Goal: Information Seeking & Learning: Learn about a topic

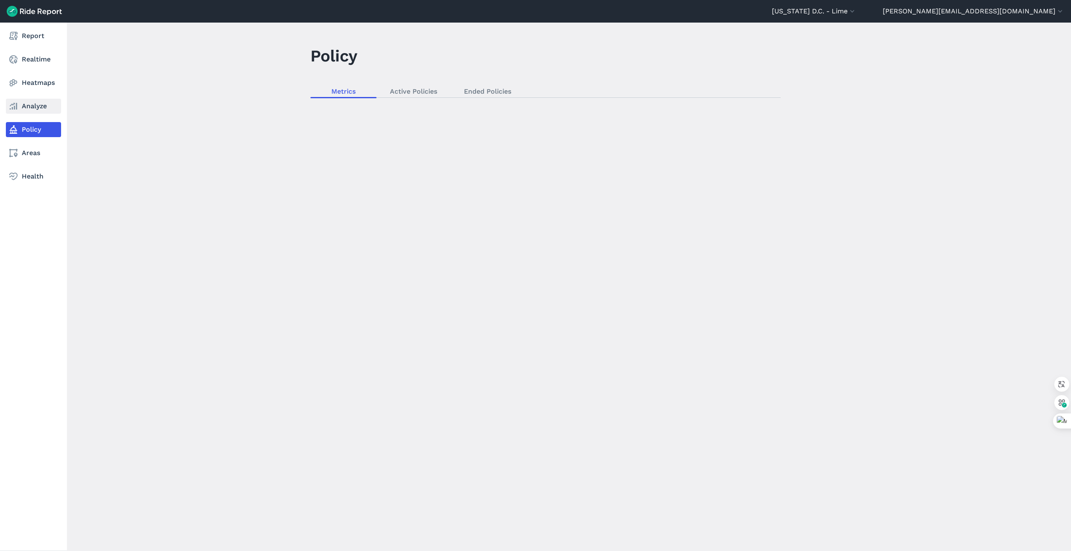
click at [10, 105] on use at bounding box center [14, 106] width 8 height 7
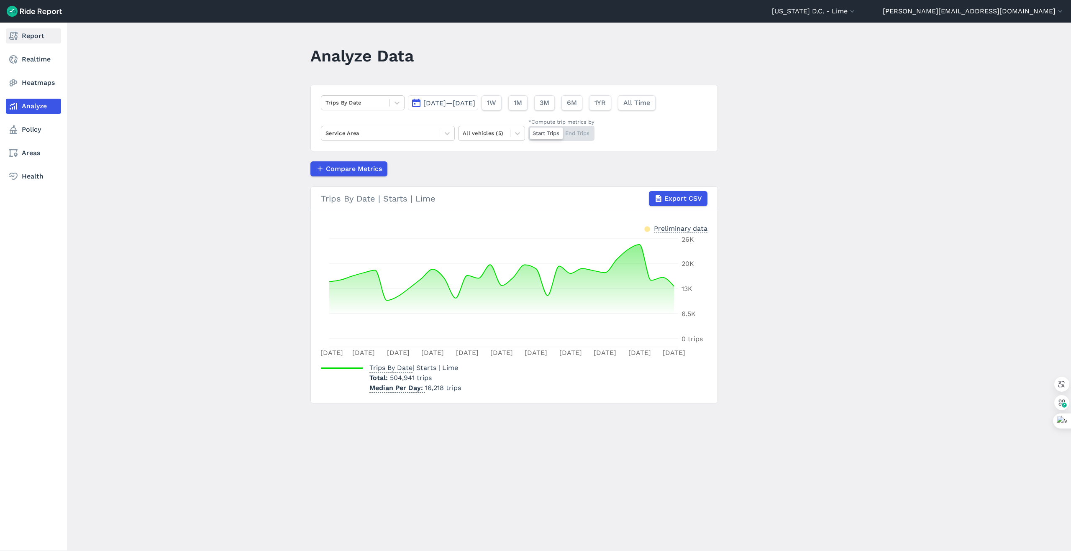
click at [35, 36] on link "Report" at bounding box center [33, 35] width 55 height 15
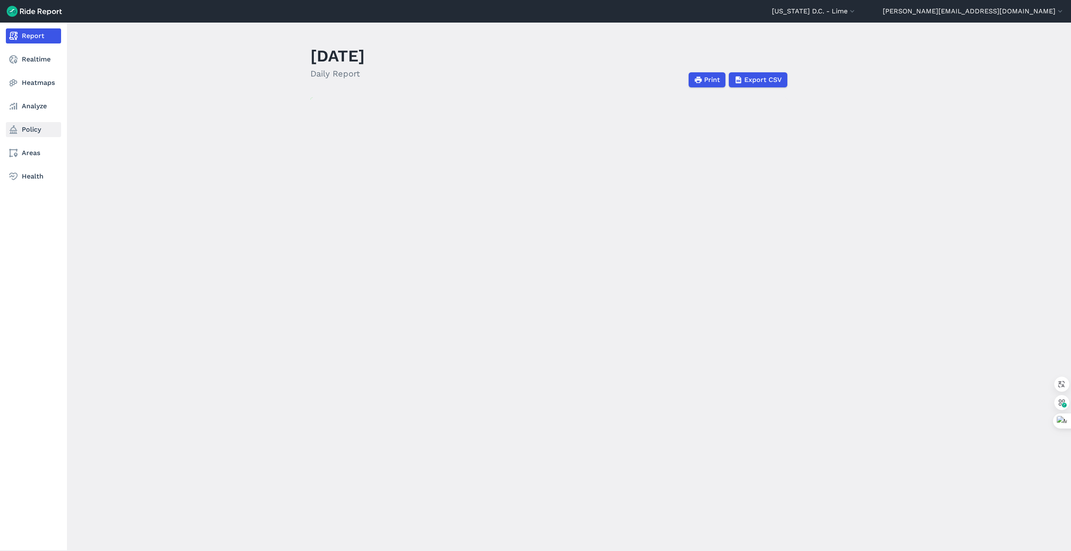
click at [31, 128] on link "Policy" at bounding box center [33, 129] width 55 height 15
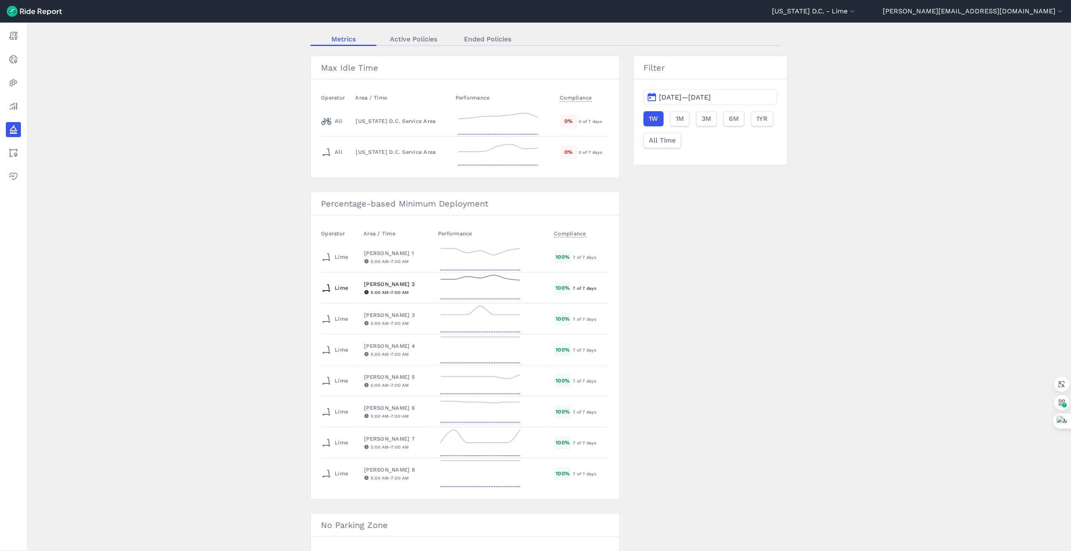
scroll to position [57, 0]
click at [734, 115] on span "6M" at bounding box center [733, 114] width 10 height 10
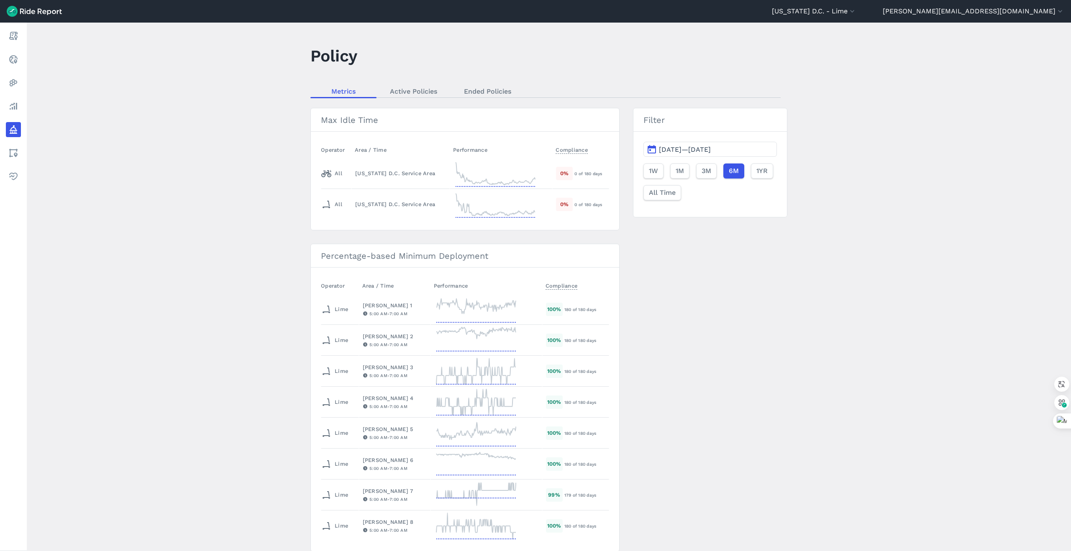
click at [706, 171] on span "3M" at bounding box center [706, 171] width 10 height 10
click at [679, 172] on span "1M" at bounding box center [679, 171] width 8 height 10
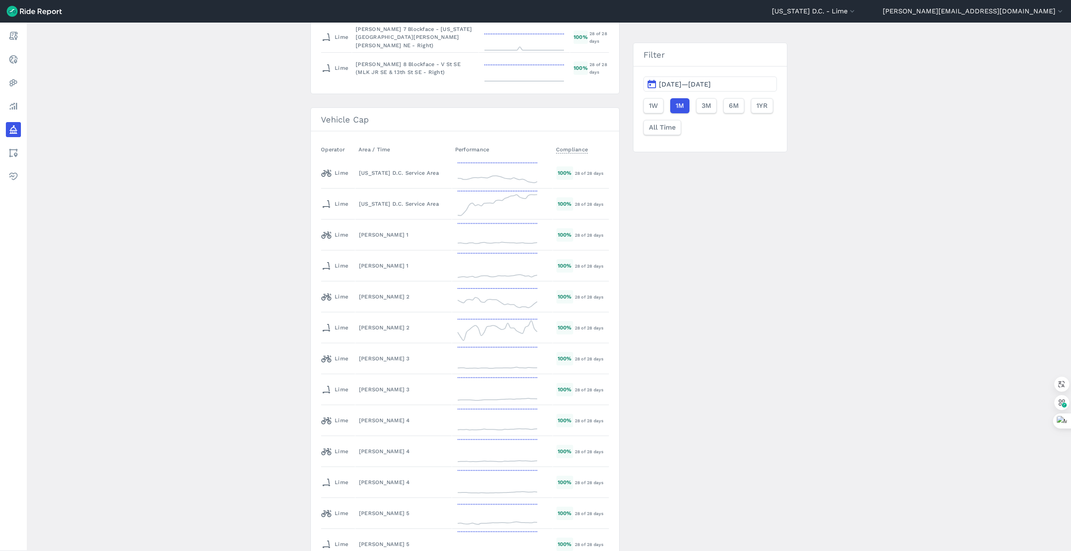
scroll to position [1351, 0]
click at [487, 327] on icon at bounding box center [498, 327] width 84 height 30
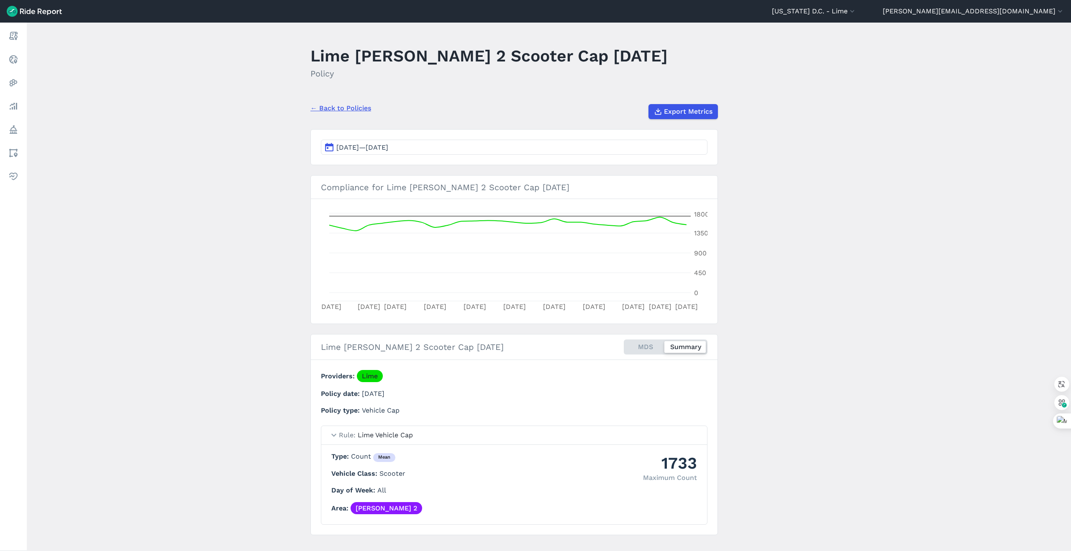
scroll to position [14, 0]
